Goal: Navigation & Orientation: Find specific page/section

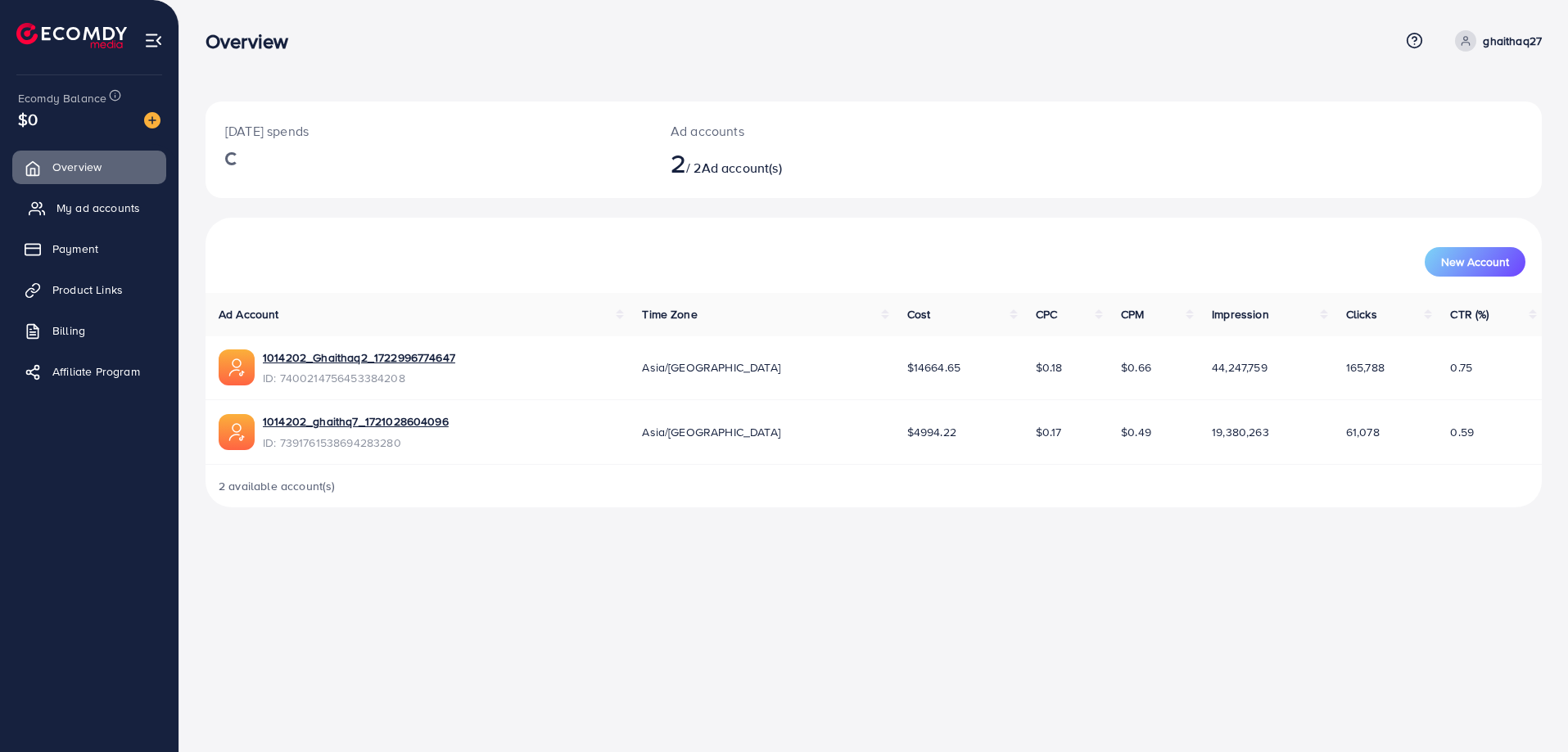
click at [67, 212] on span "My ad accounts" at bounding box center [98, 208] width 84 height 16
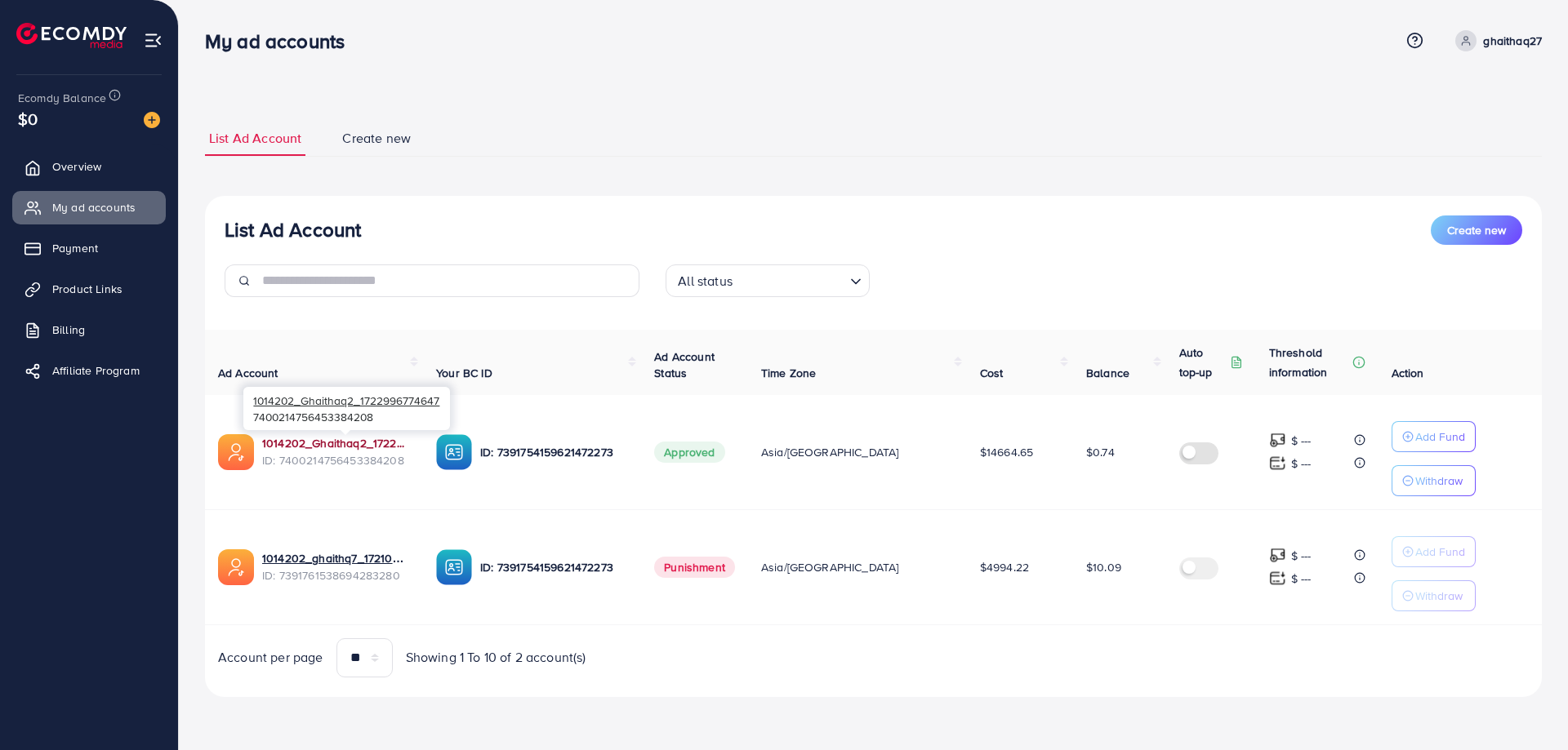
click at [367, 442] on link "1014202_Ghaithaq2_1722996774647" at bounding box center [336, 443] width 147 height 16
